Goal: Information Seeking & Learning: Learn about a topic

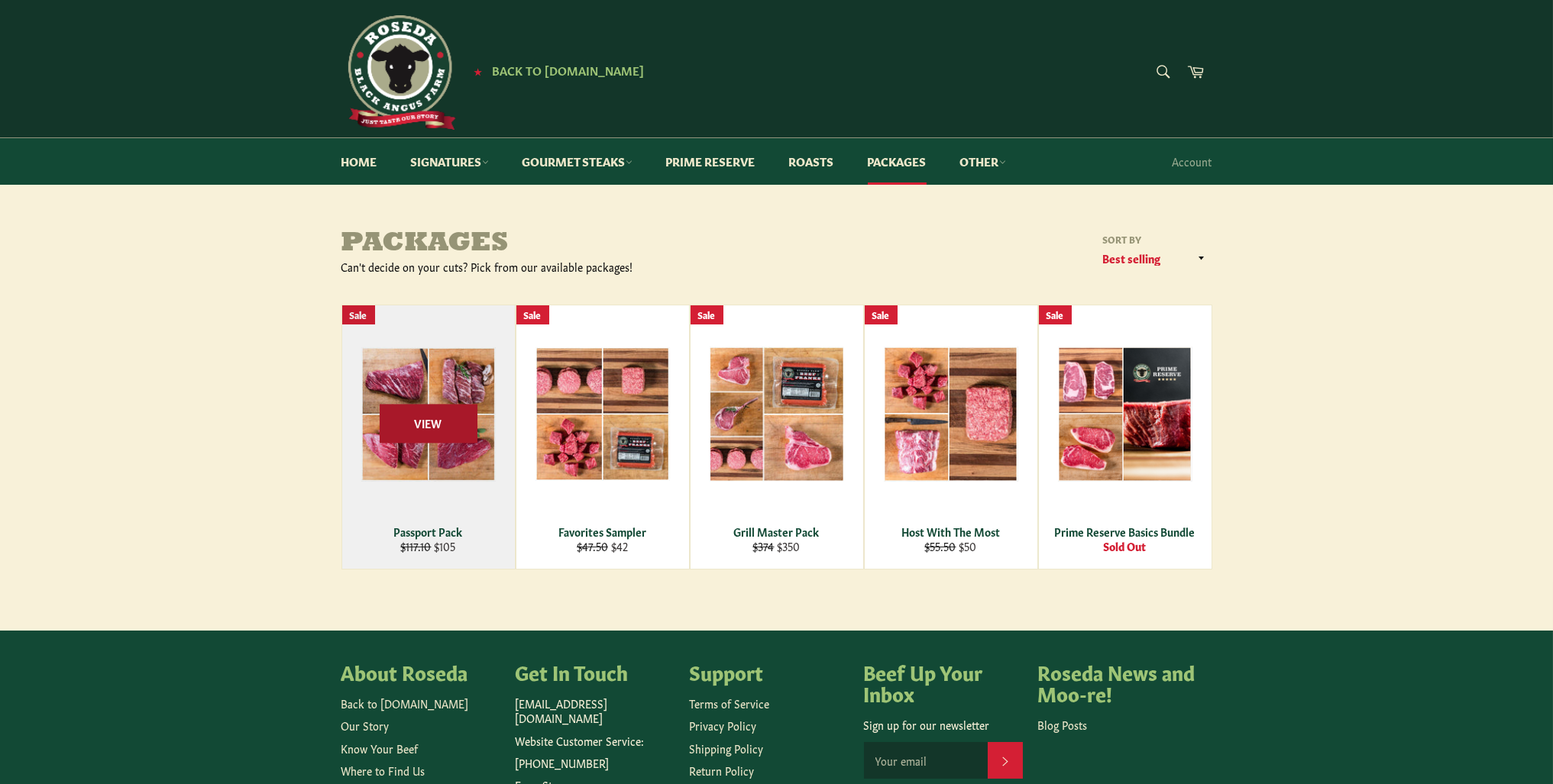
click at [431, 427] on span "View" at bounding box center [428, 423] width 97 height 39
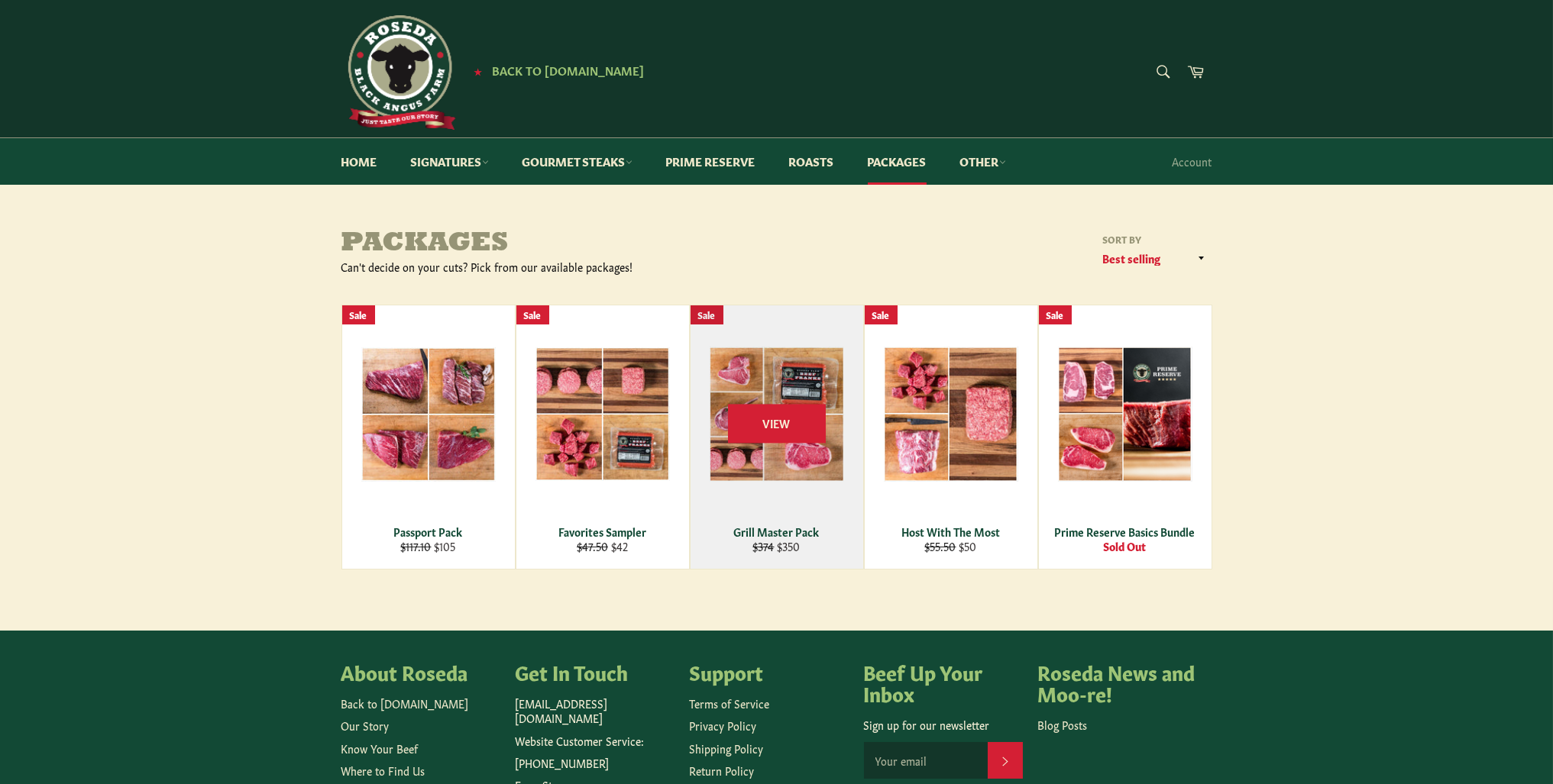
click at [804, 479] on div "View" at bounding box center [776, 437] width 173 height 263
